Goal: Transaction & Acquisition: Purchase product/service

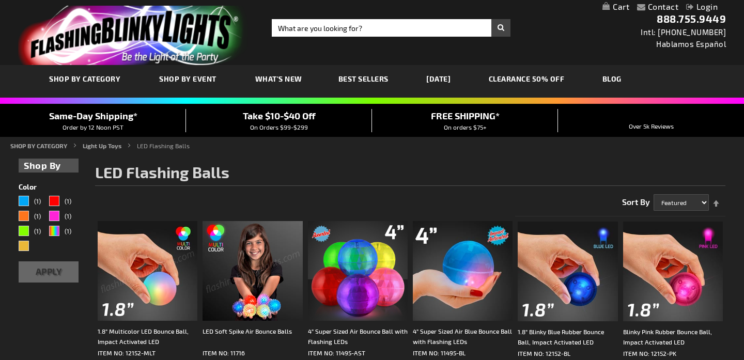
click at [261, 284] on img at bounding box center [253, 271] width 100 height 100
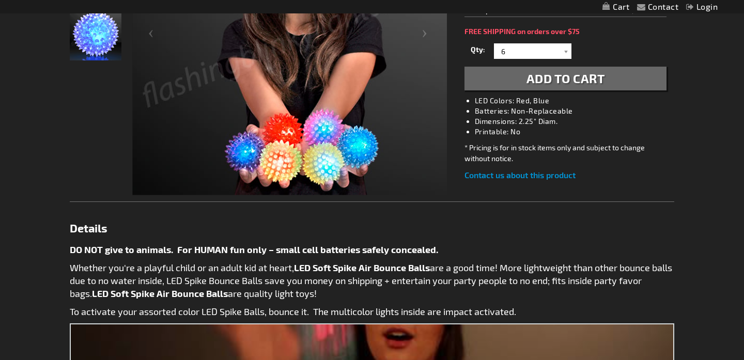
scroll to position [284, 0]
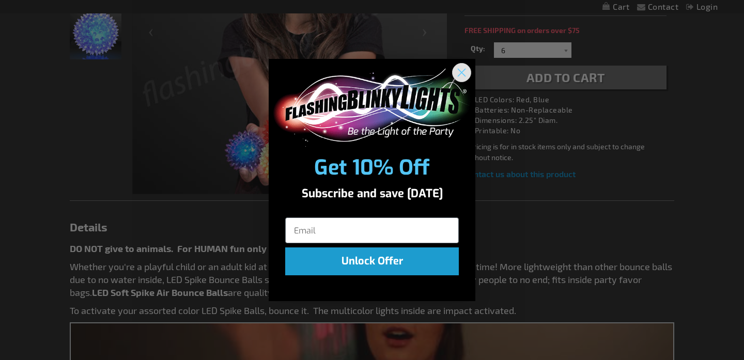
click at [462, 71] on icon "Close dialog" at bounding box center [461, 72] width 7 height 7
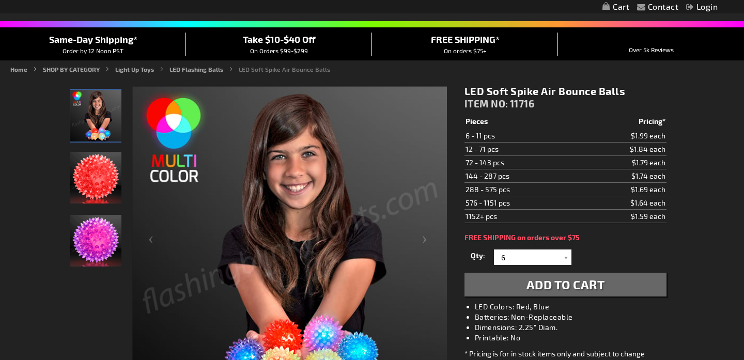
scroll to position [75, 0]
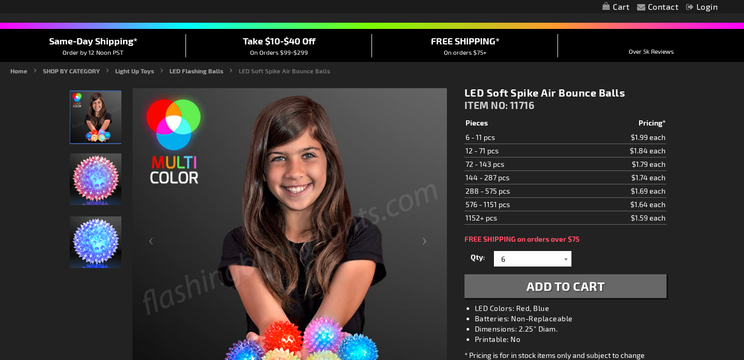
click at [565, 259] on div at bounding box center [566, 259] width 10 height 16
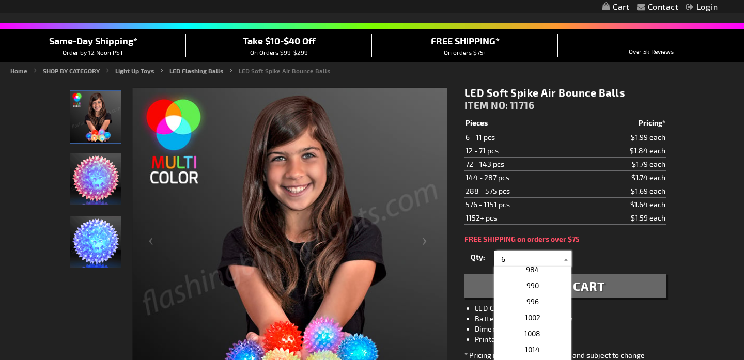
scroll to position [2620, 0]
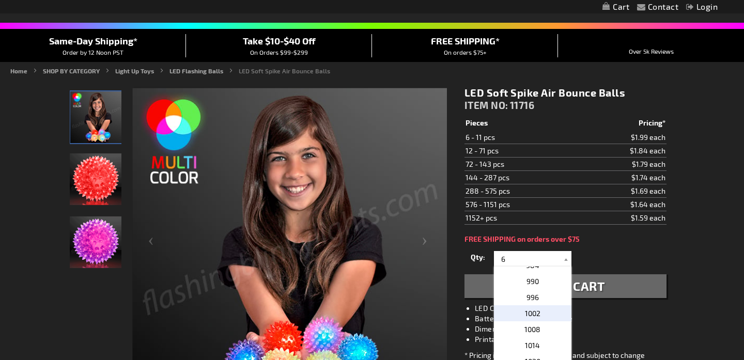
click at [543, 315] on p "1002" at bounding box center [533, 313] width 78 height 16
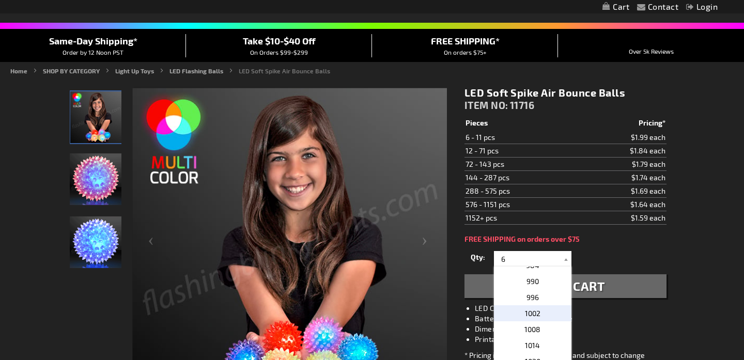
type input "1002"
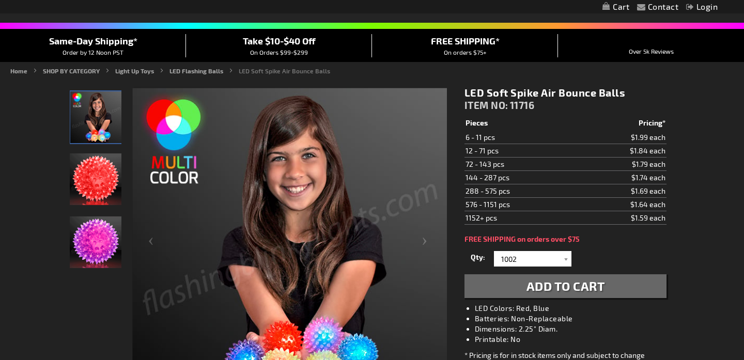
click at [597, 247] on div "LED Soft Spike Air Bounce Balls ITEM NO: 11716 $1.59 Pieces Pricing* 6 - 11 pcs…" at bounding box center [566, 238] width 218 height 318
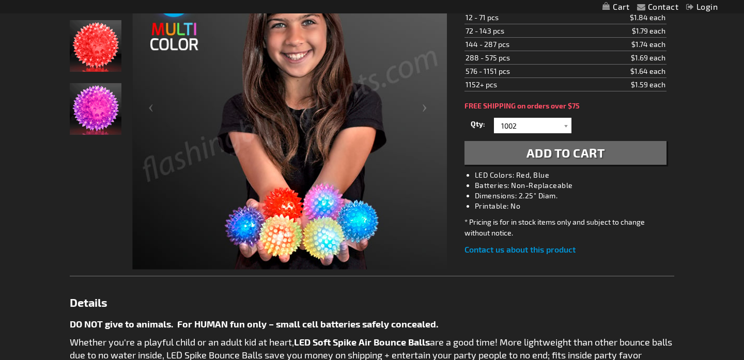
scroll to position [213, 0]
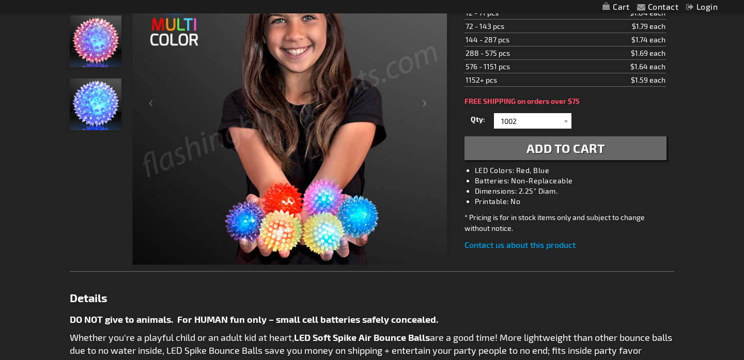
click at [583, 133] on div "Qty 6 12 18 24 30 36 42 48 54 60 66 72 78 84 90 96 102 108 114 120 126 132 138 …" at bounding box center [566, 136] width 202 height 50
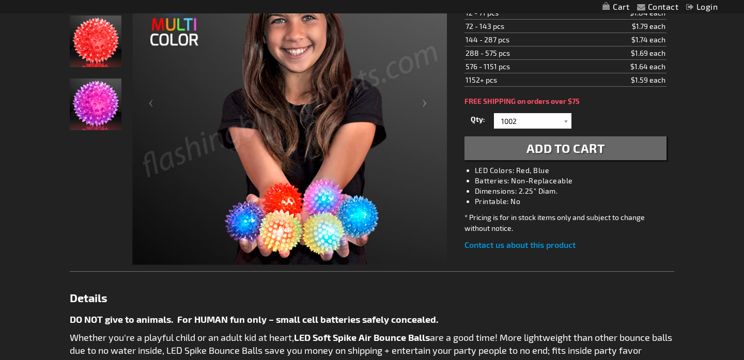
click at [585, 143] on span "Add to Cart" at bounding box center [566, 148] width 79 height 15
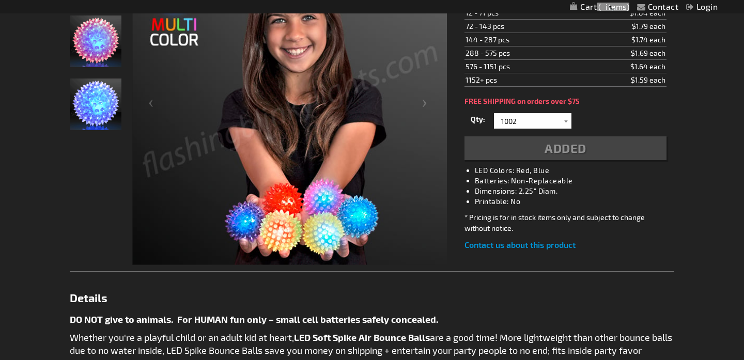
scroll to position [237, 0]
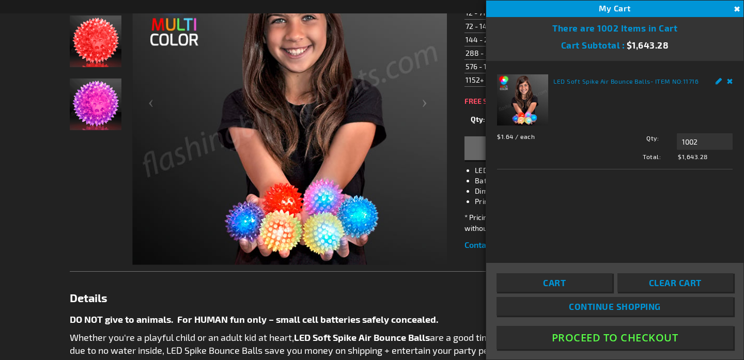
click at [736, 9] on button "Close" at bounding box center [735, 9] width 11 height 11
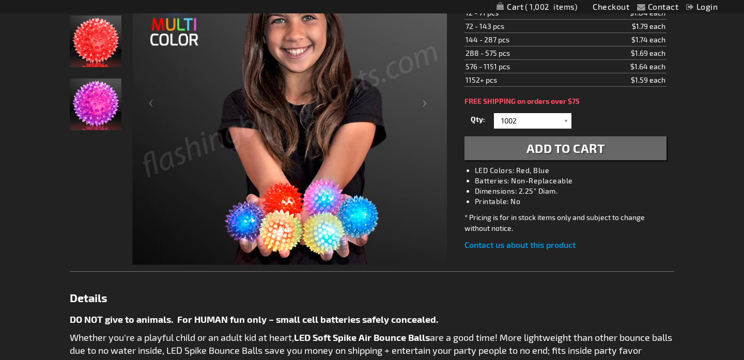
click at [618, 184] on li "Batteries: Non-Replaceable" at bounding box center [576, 181] width 202 height 10
